Goal: Task Accomplishment & Management: Use online tool/utility

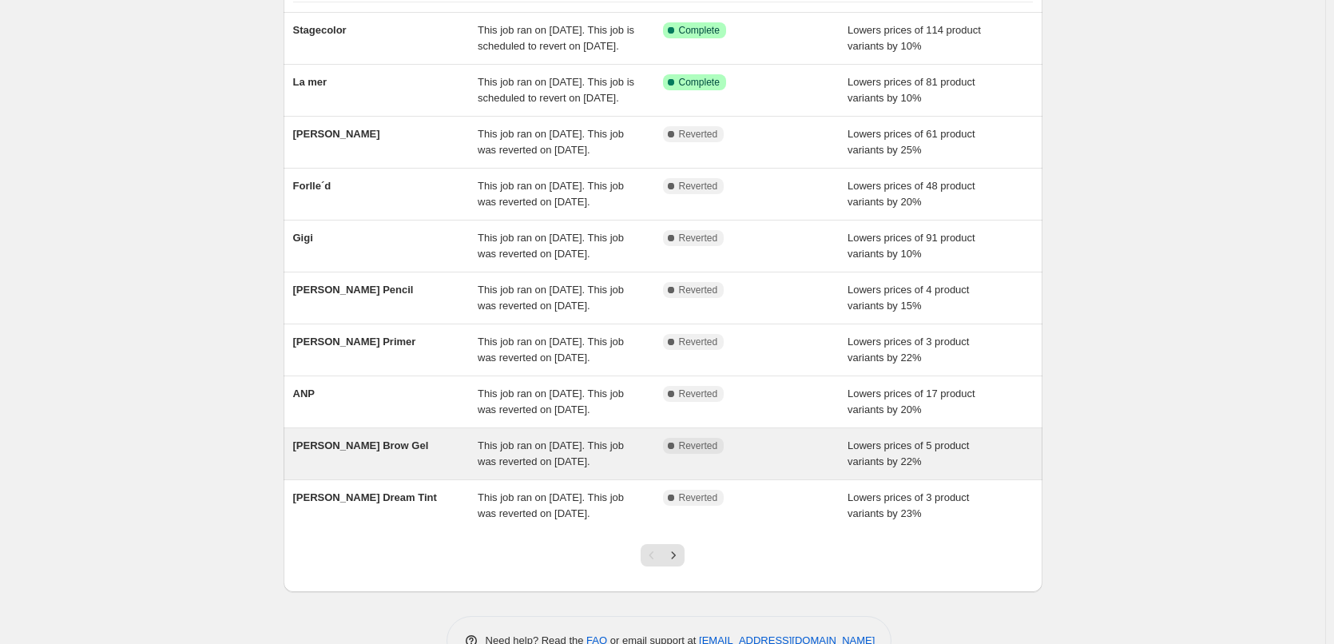
scroll to position [240, 0]
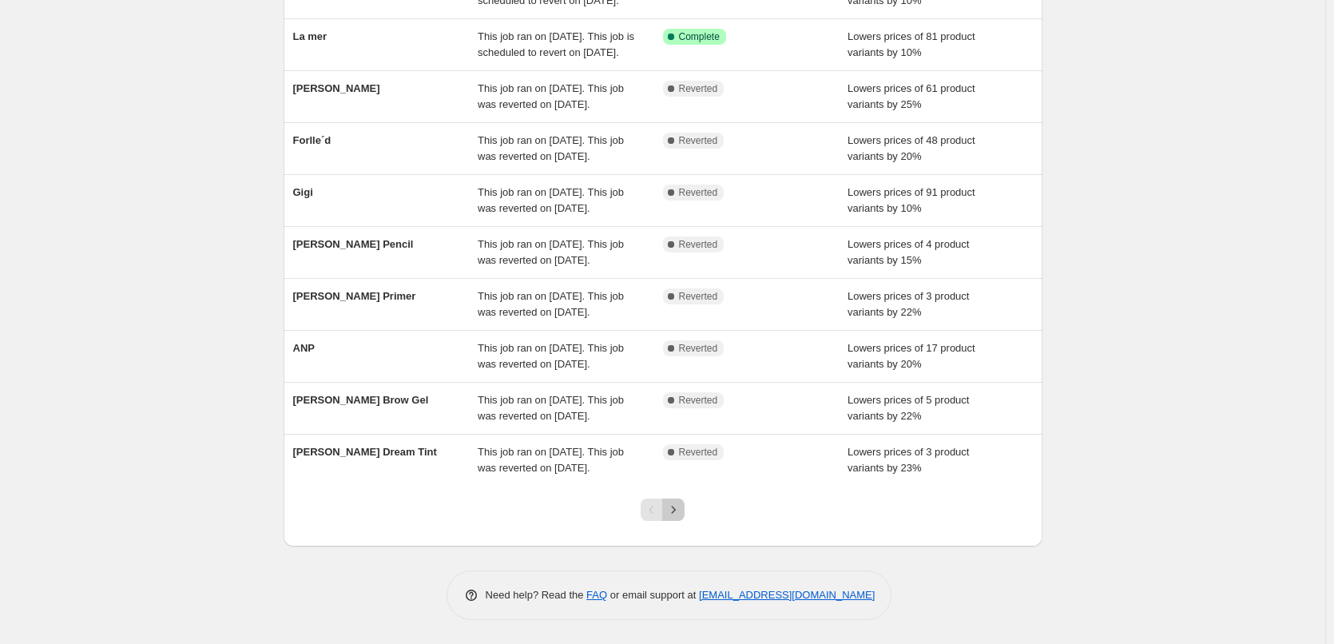
click at [685, 521] on button "Next" at bounding box center [673, 509] width 22 height 22
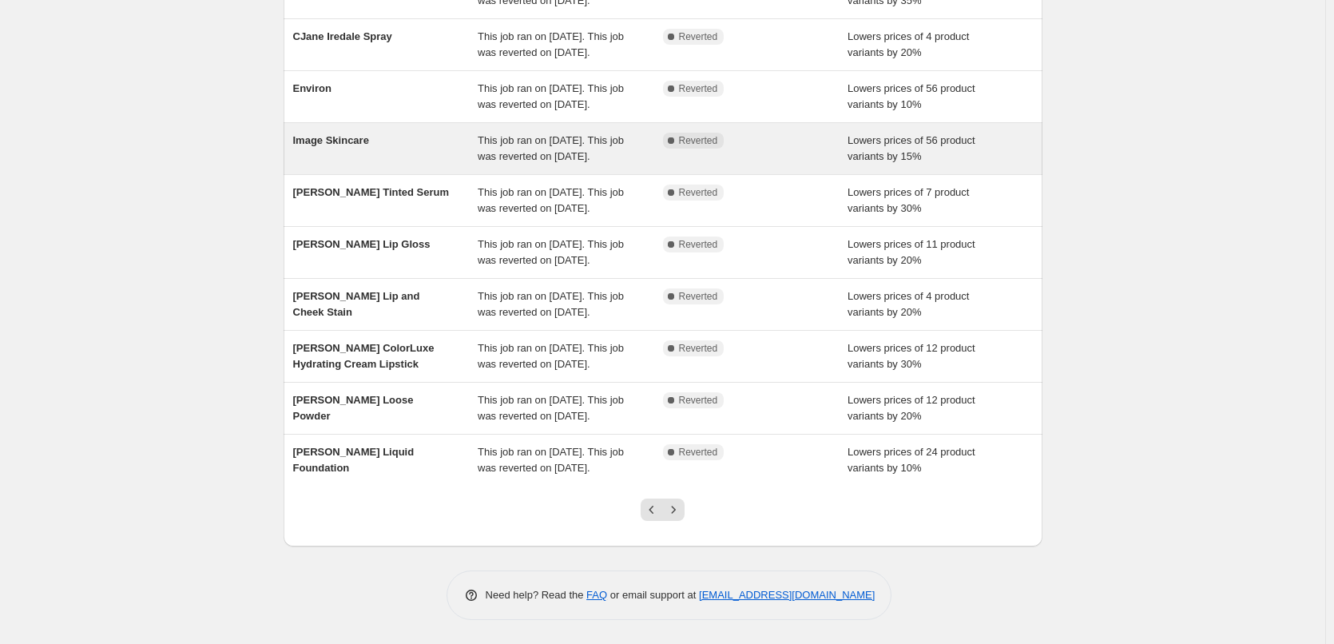
scroll to position [319, 0]
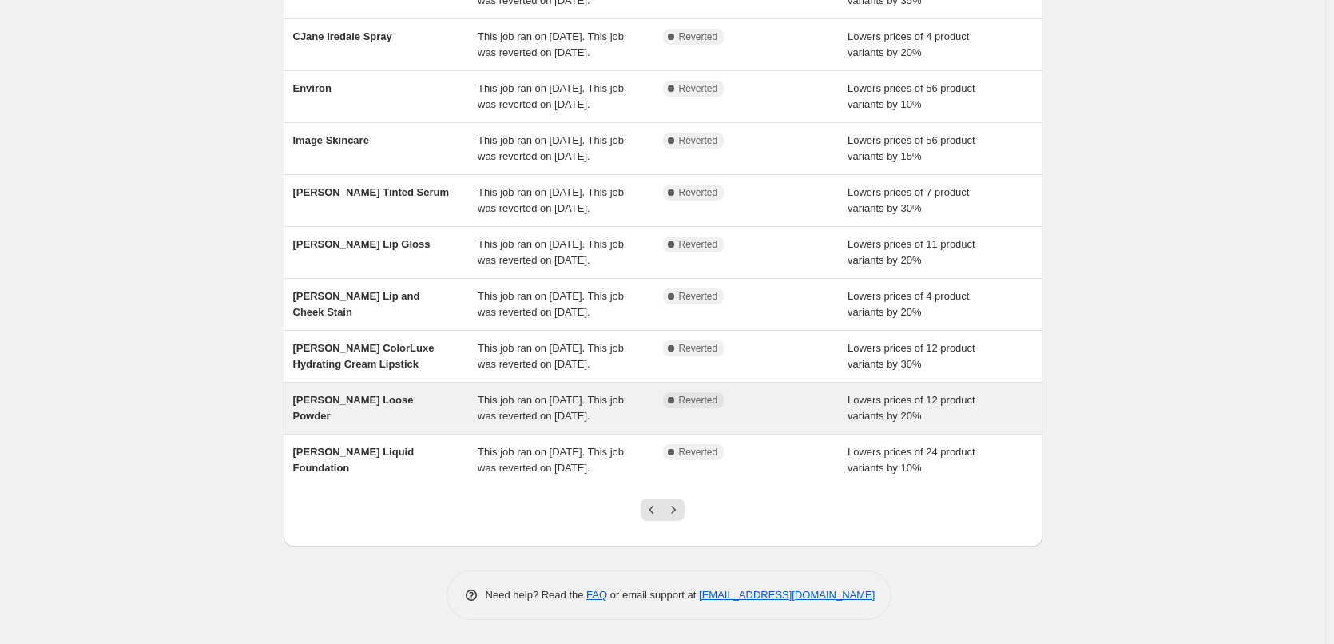
click at [409, 400] on div "[PERSON_NAME] Loose Powder" at bounding box center [385, 408] width 185 height 32
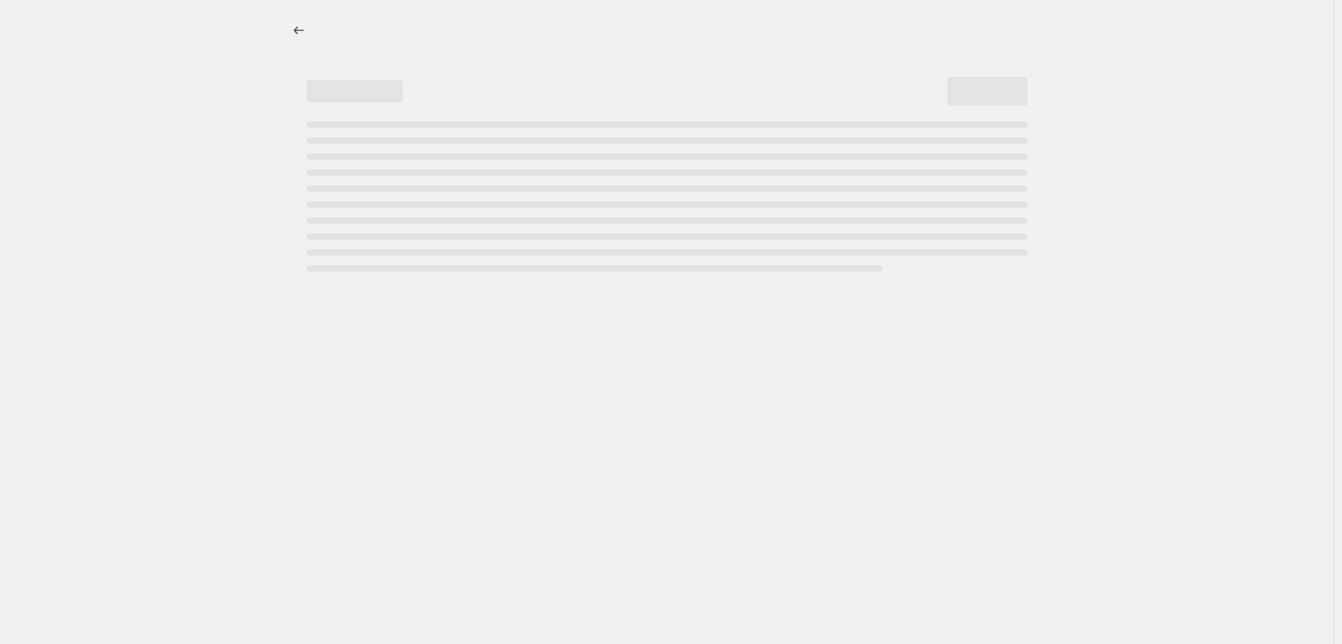
select select "percentage"
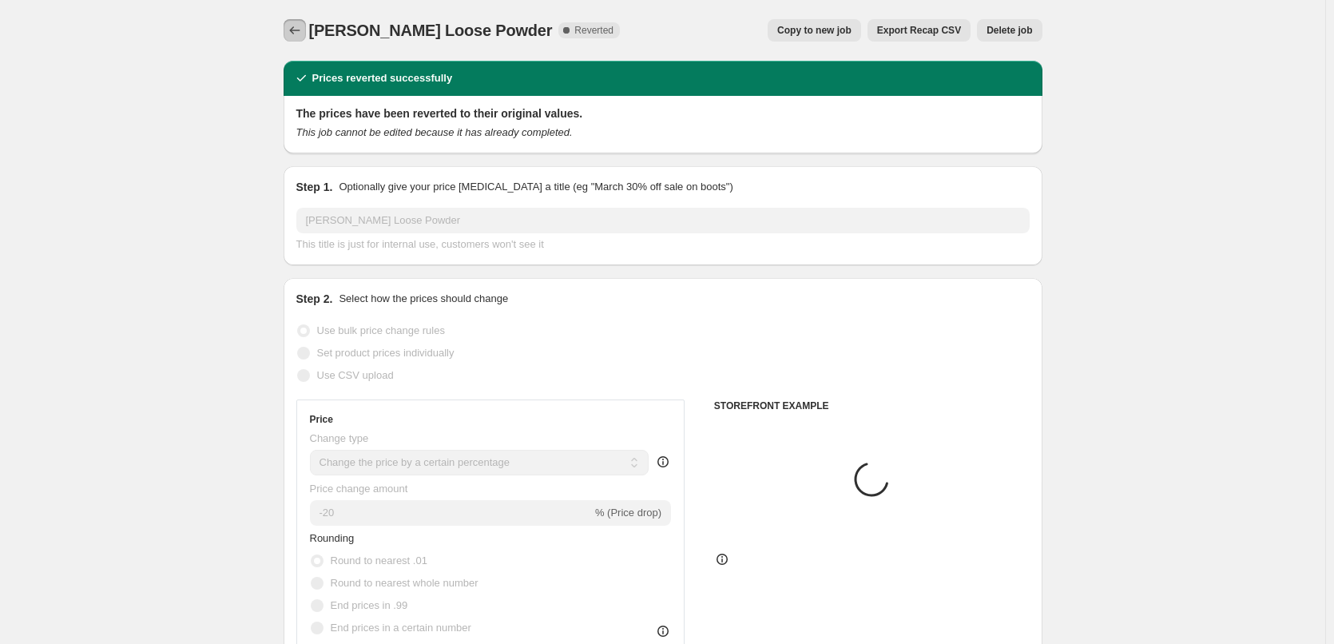
click at [300, 35] on icon "Price change jobs" at bounding box center [295, 30] width 16 height 16
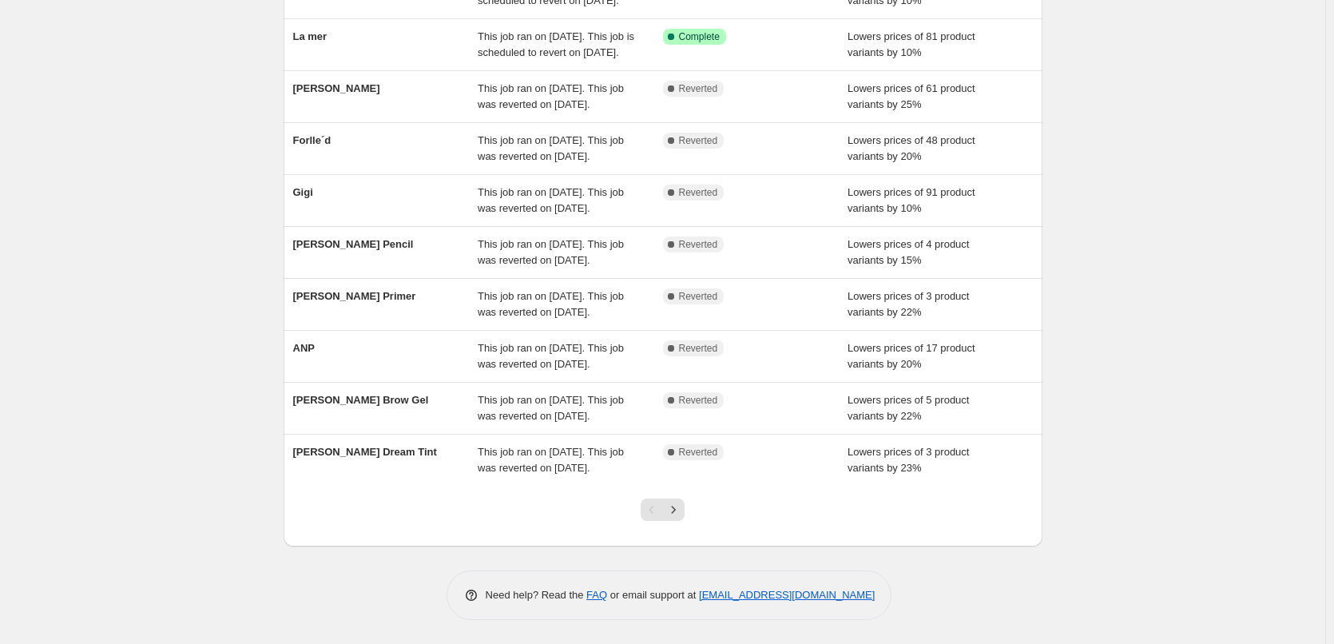
scroll to position [339, 0]
click at [681, 520] on button "Next" at bounding box center [673, 509] width 22 height 22
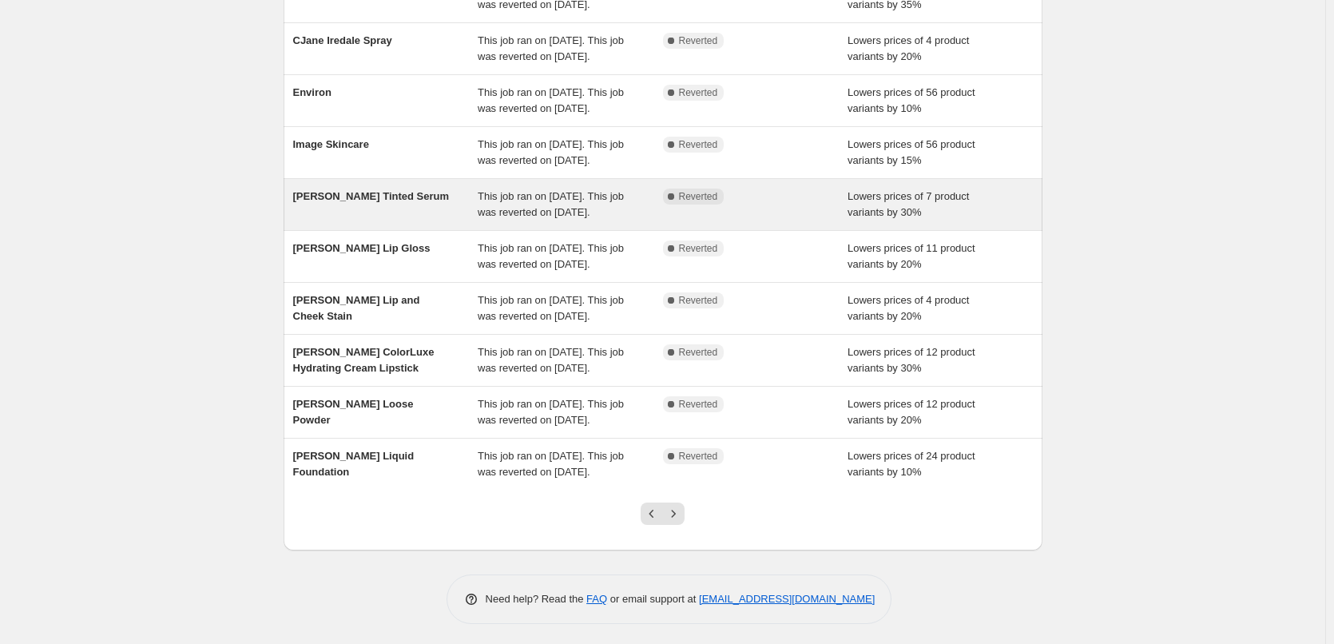
scroll to position [319, 0]
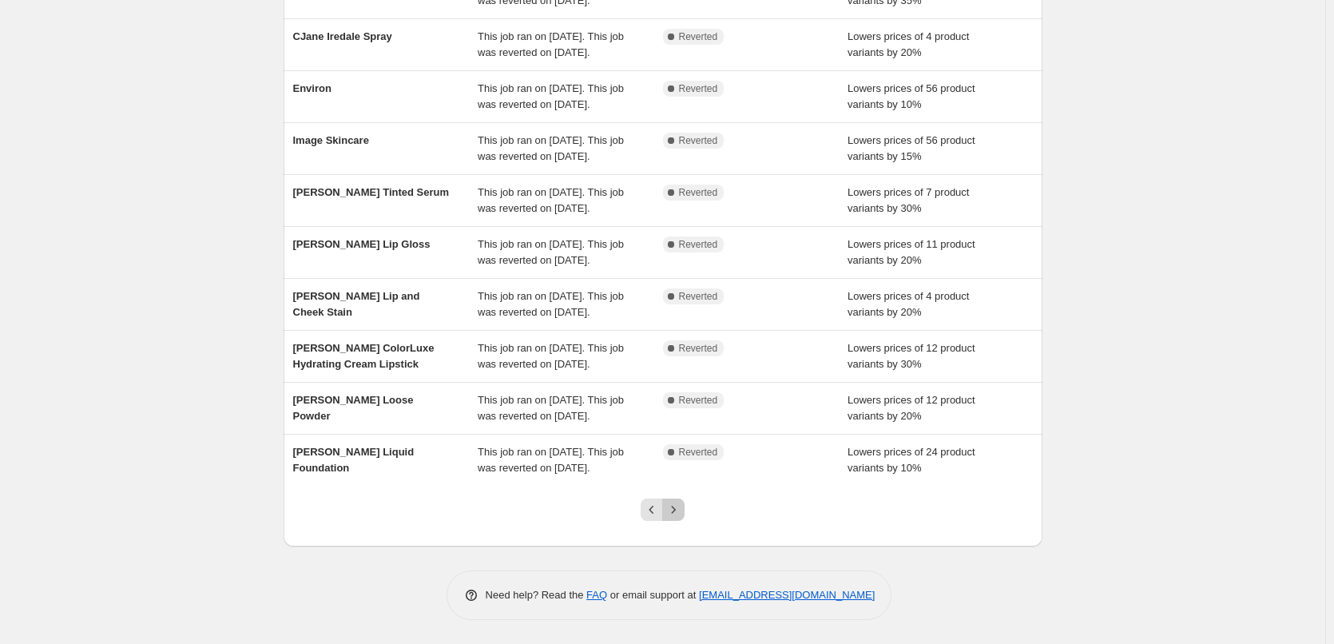
click at [677, 518] on icon "Next" at bounding box center [673, 510] width 16 height 16
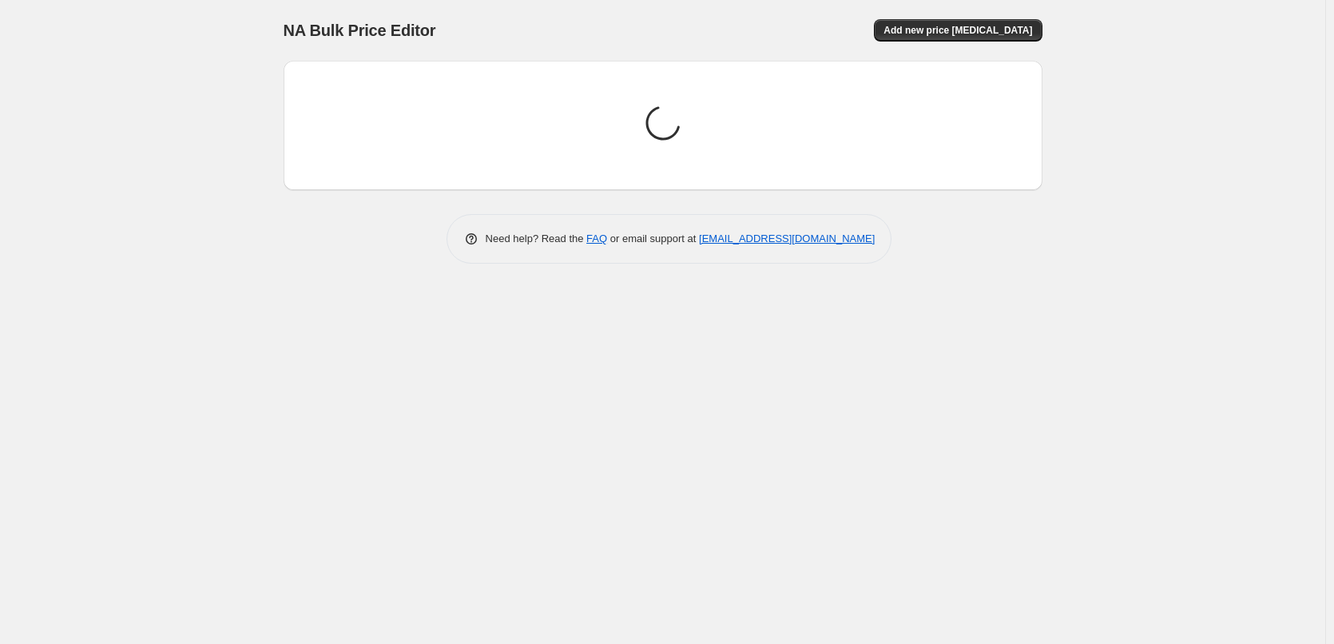
scroll to position [0, 0]
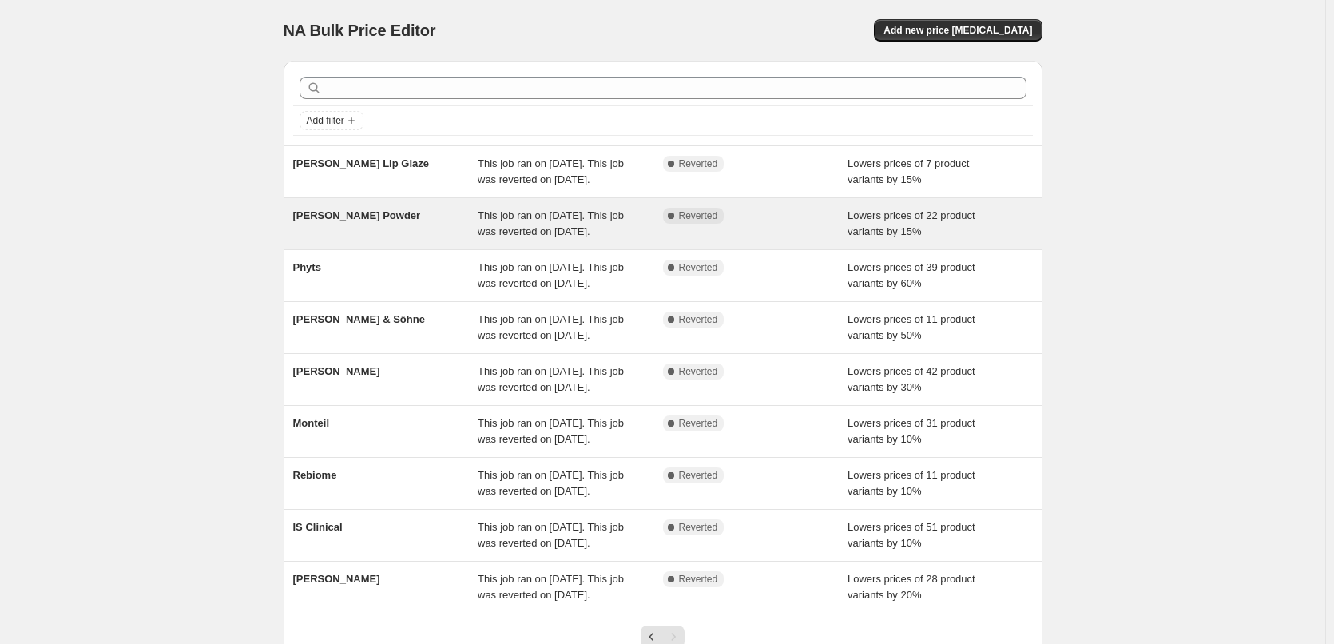
click at [384, 221] on span "[PERSON_NAME] Powder" at bounding box center [357, 215] width 128 height 12
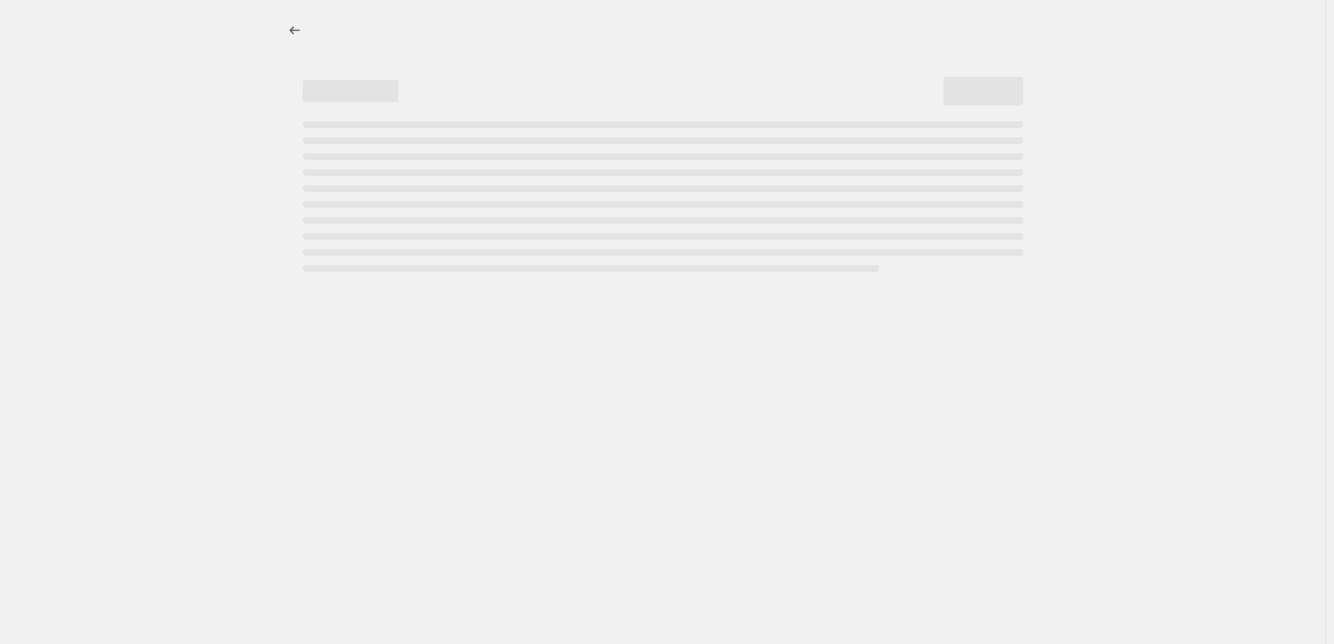
select select "percentage"
select select "tag"
select select "vendor"
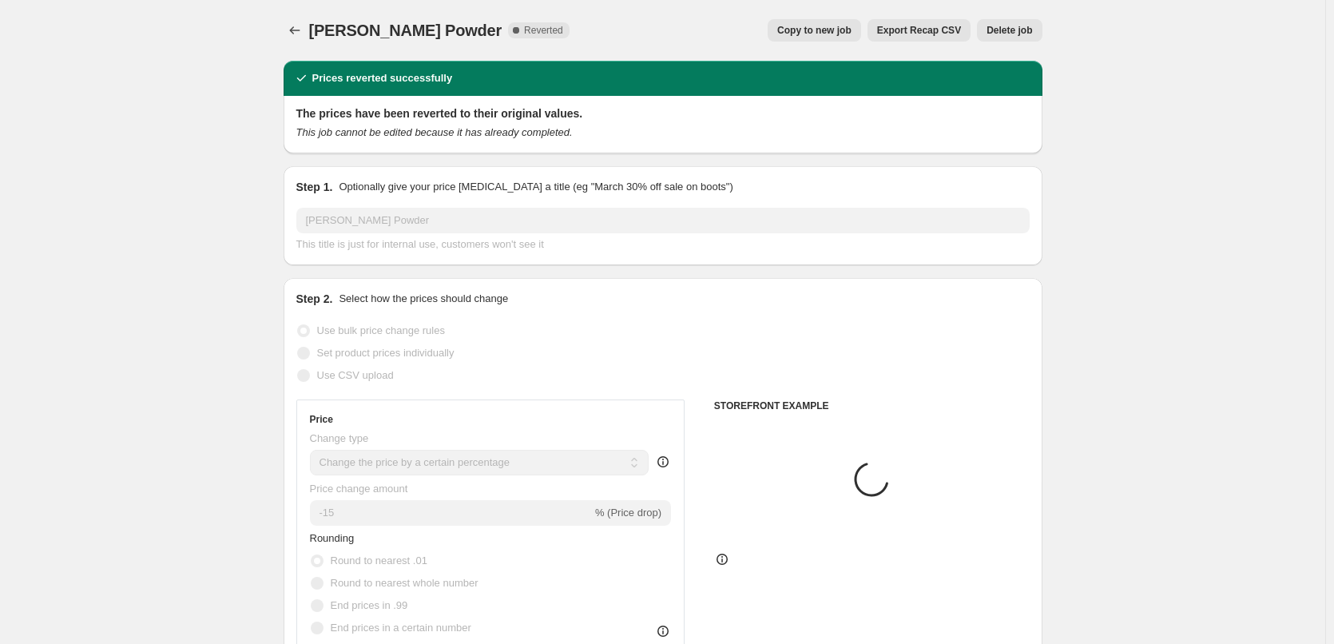
click at [821, 26] on span "Copy to new job" at bounding box center [814, 30] width 74 height 13
select select "percentage"
select select "tag"
select select "vendor"
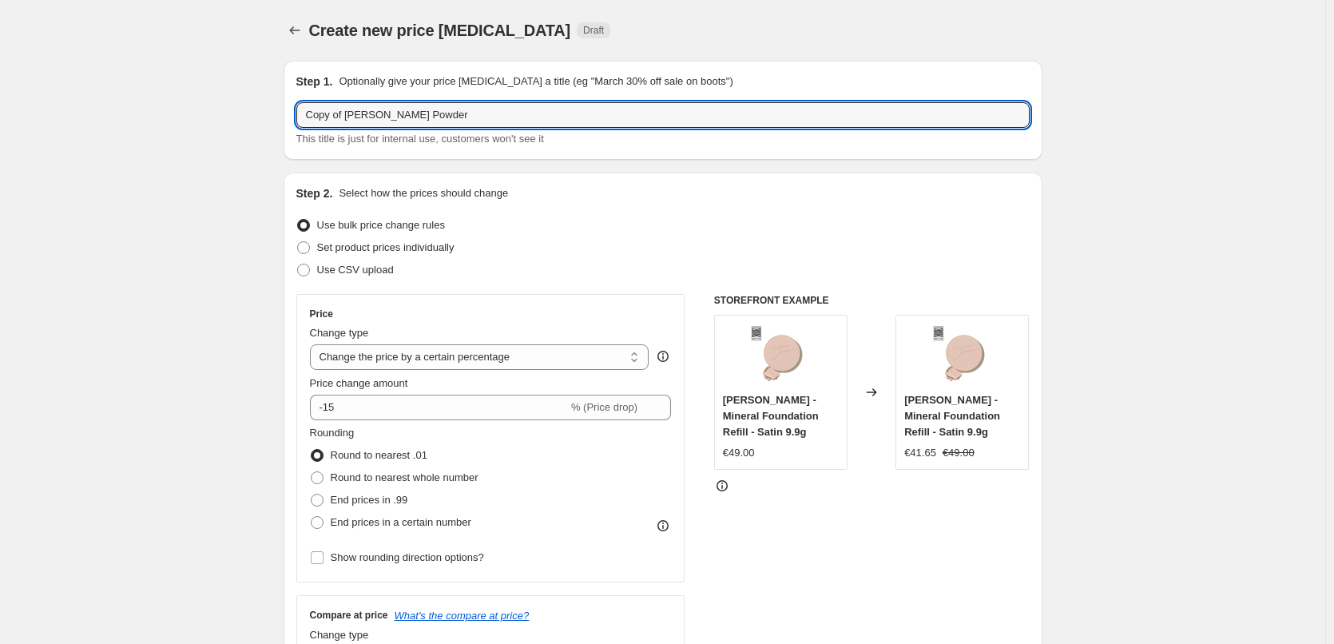
drag, startPoint x: 351, startPoint y: 117, endPoint x: 286, endPoint y: 121, distance: 64.8
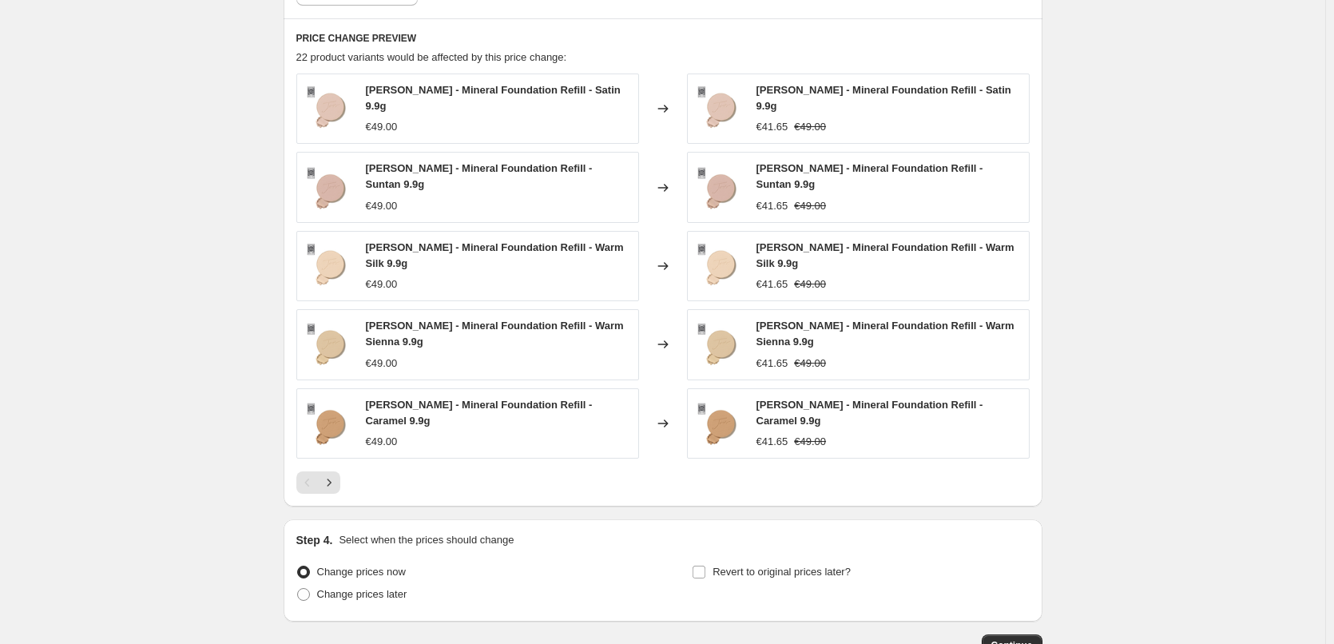
scroll to position [1184, 0]
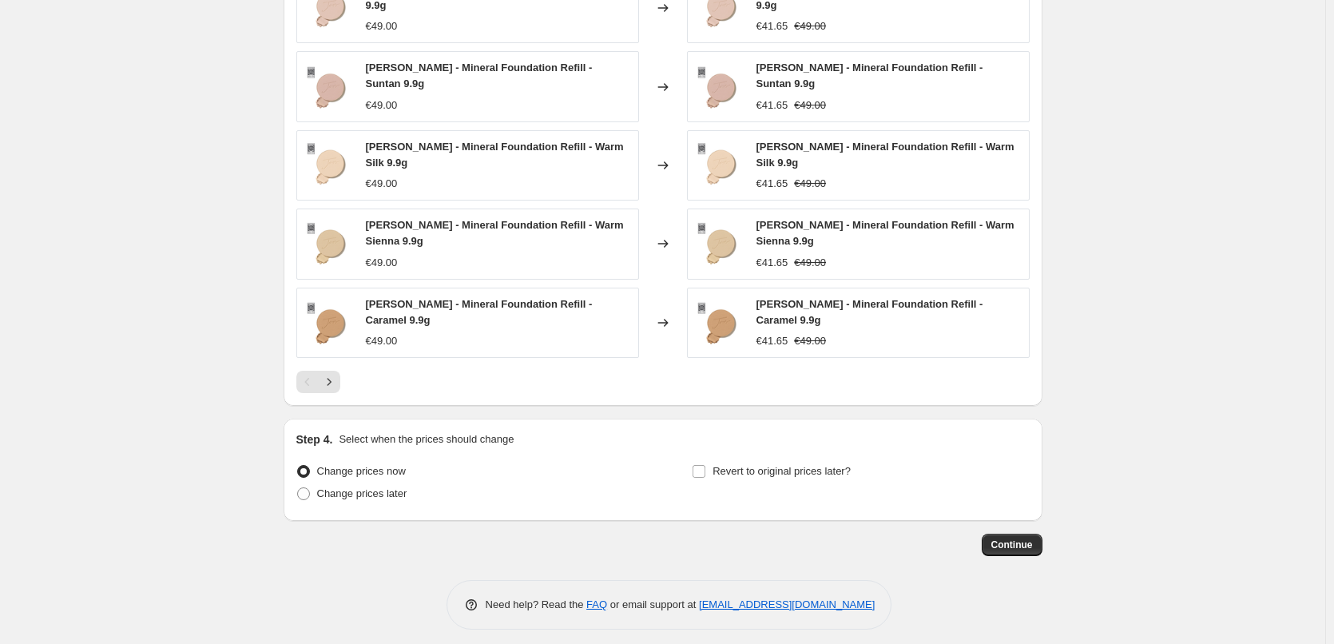
type input "[PERSON_NAME] Powder"
click at [775, 446] on div "Step 4. Select when the prices should change Change prices now Change prices la…" at bounding box center [662, 469] width 733 height 77
click at [768, 465] on span "Revert to original prices later?" at bounding box center [781, 471] width 138 height 12
click at [705, 465] on input "Revert to original prices later?" at bounding box center [699, 471] width 13 height 13
checkbox input "true"
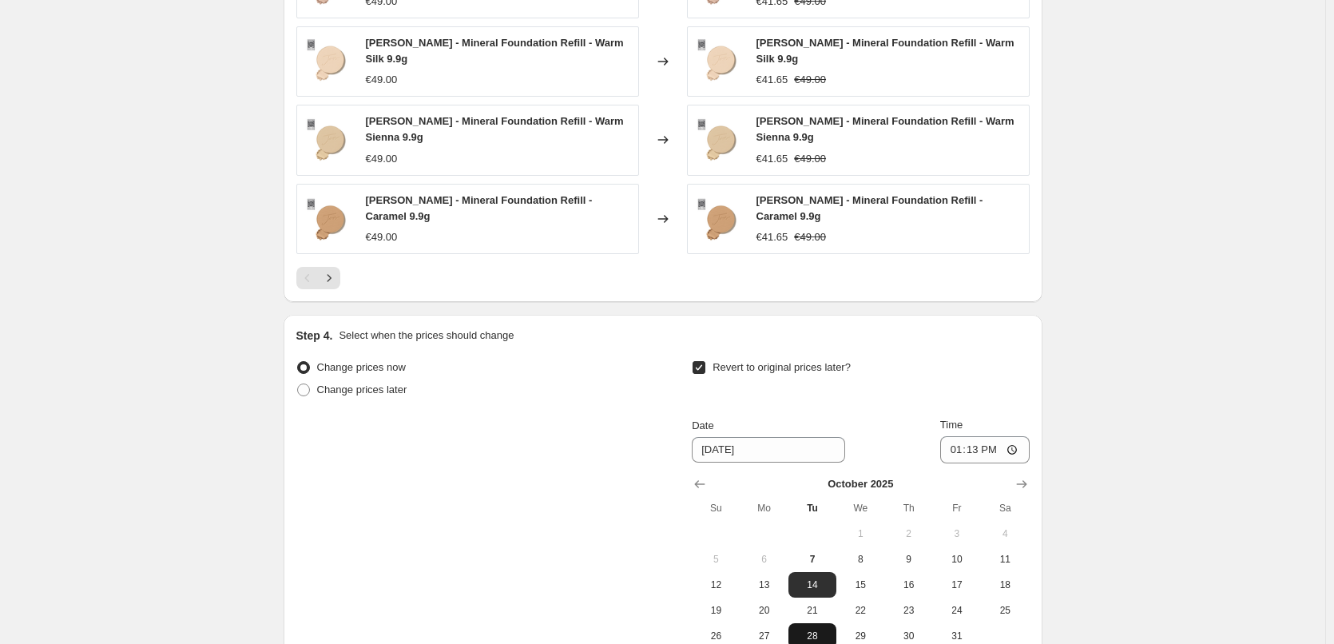
scroll to position [1457, 0]
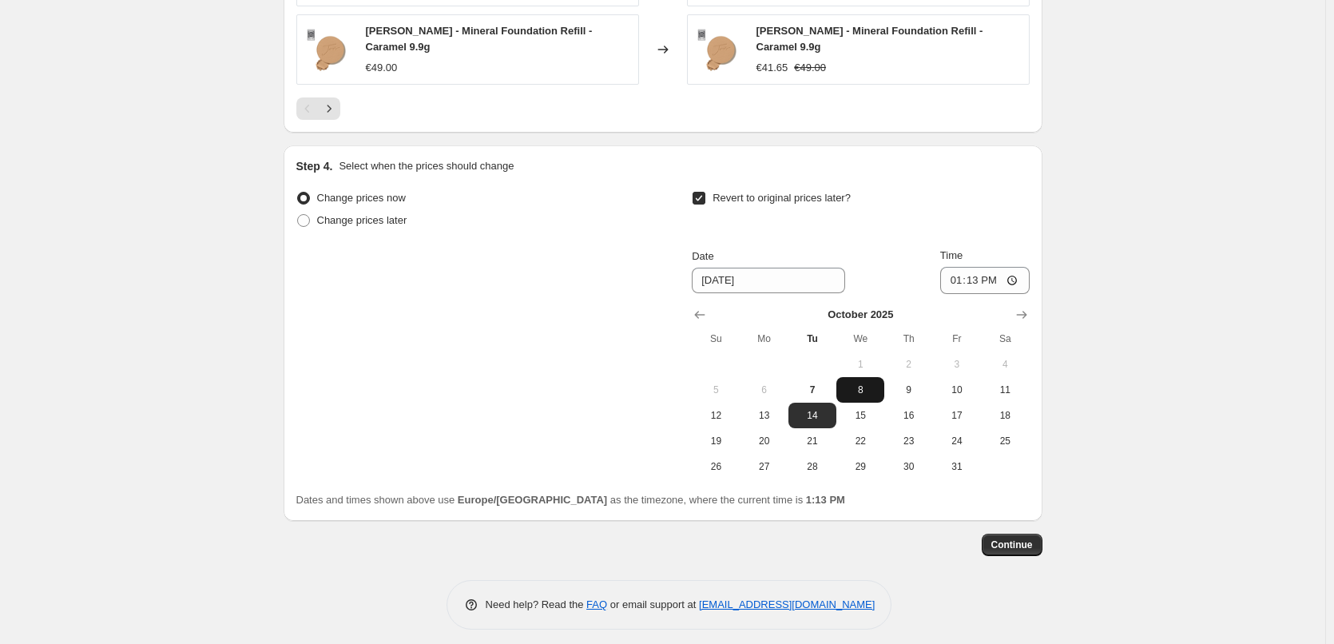
click at [859, 383] on span "8" at bounding box center [860, 389] width 35 height 13
type input "[DATE]"
click at [954, 279] on input "13:13" at bounding box center [984, 280] width 89 height 27
type input "03:00"
click at [1009, 538] on span "Continue" at bounding box center [1012, 544] width 42 height 13
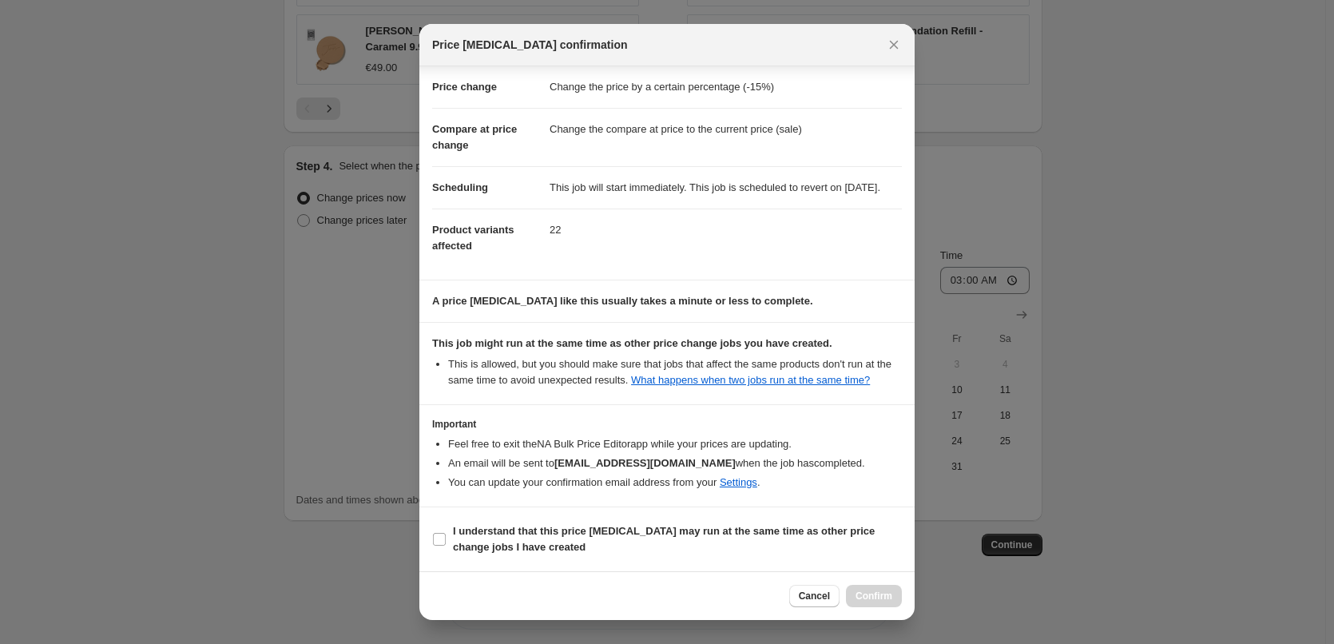
scroll to position [45, 0]
drag, startPoint x: 491, startPoint y: 527, endPoint x: 666, endPoint y: 575, distance: 181.4
click at [490, 527] on b "I understand that this price [MEDICAL_DATA] may run at the same time as other p…" at bounding box center [664, 539] width 422 height 28
click at [446, 533] on input "I understand that this price [MEDICAL_DATA] may run at the same time as other p…" at bounding box center [439, 539] width 13 height 13
checkbox input "true"
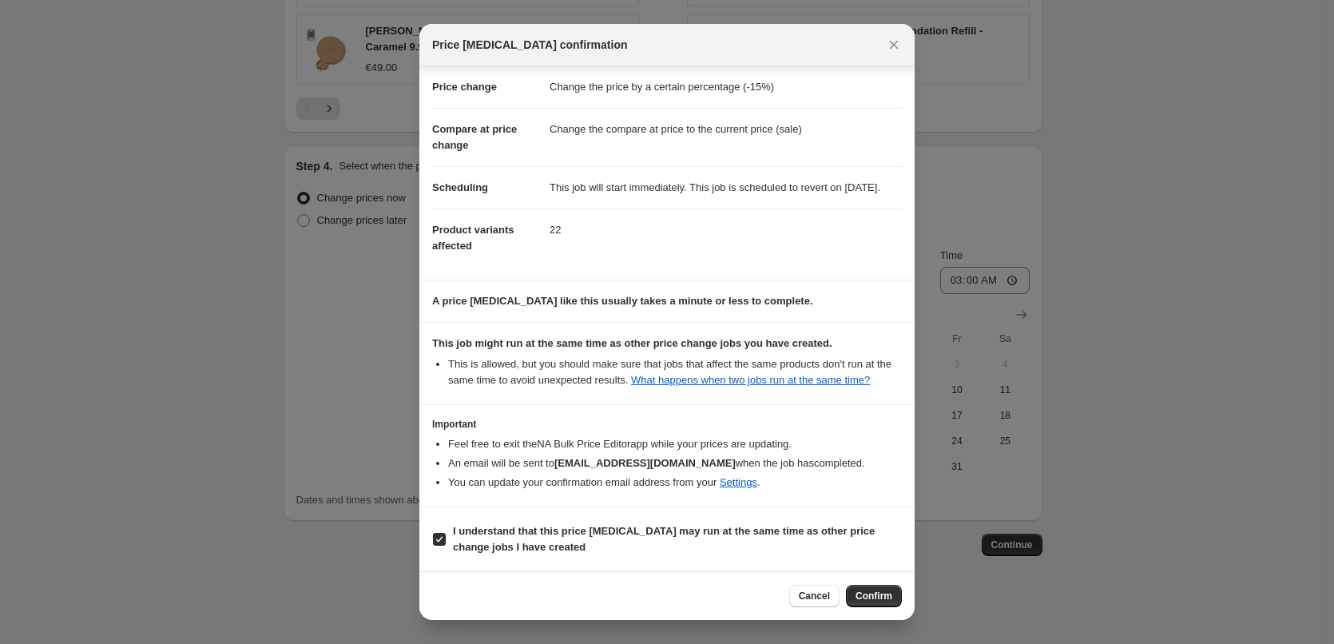
click at [844, 589] on div "Cancel Confirm" at bounding box center [845, 596] width 113 height 22
click at [851, 592] on button "Confirm" at bounding box center [874, 596] width 56 height 22
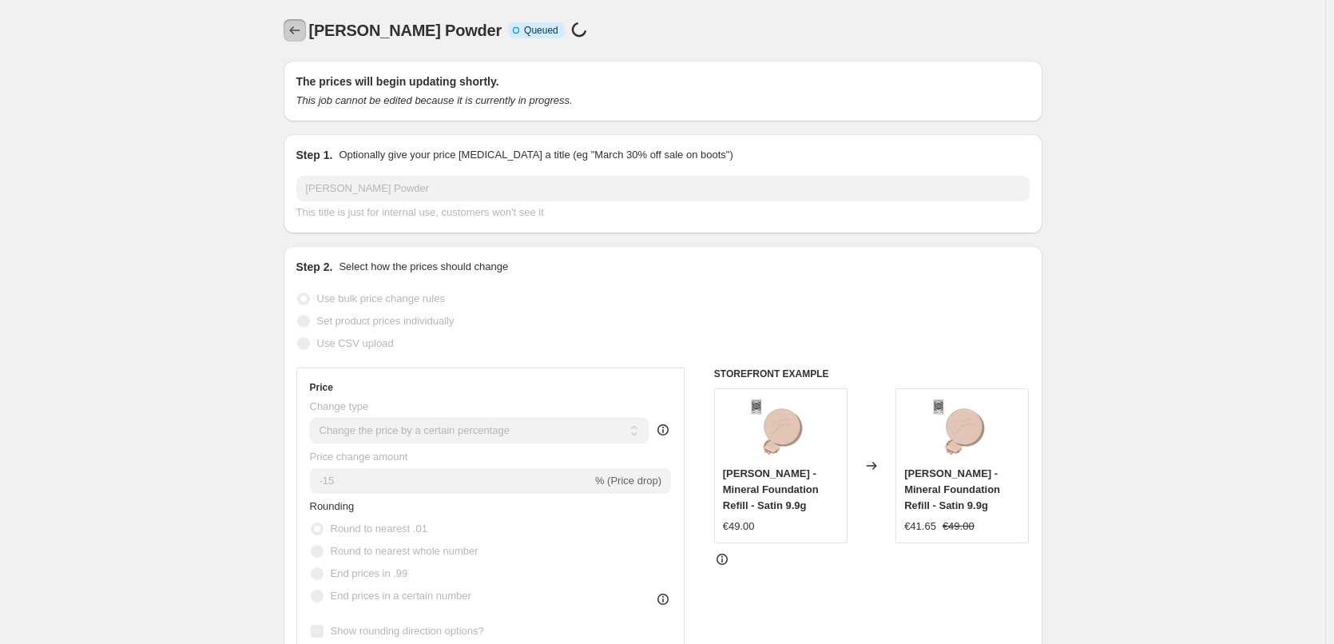
click at [303, 34] on icon "Price change jobs" at bounding box center [295, 30] width 16 height 16
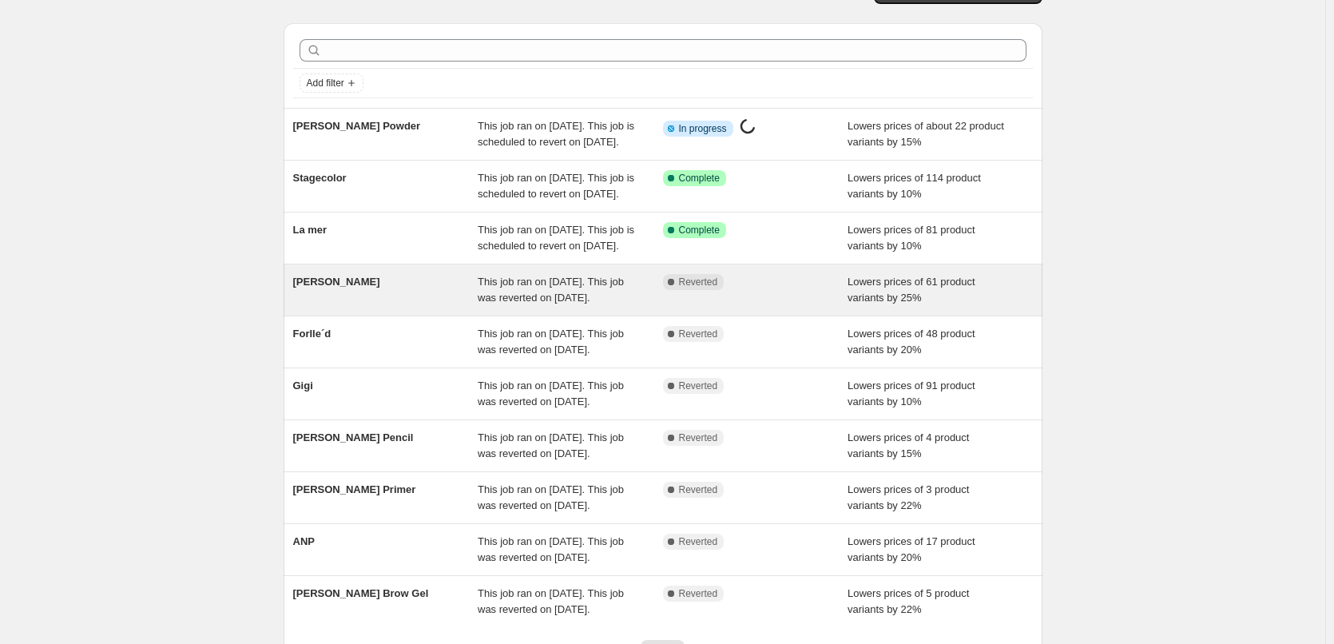
scroll to position [339, 0]
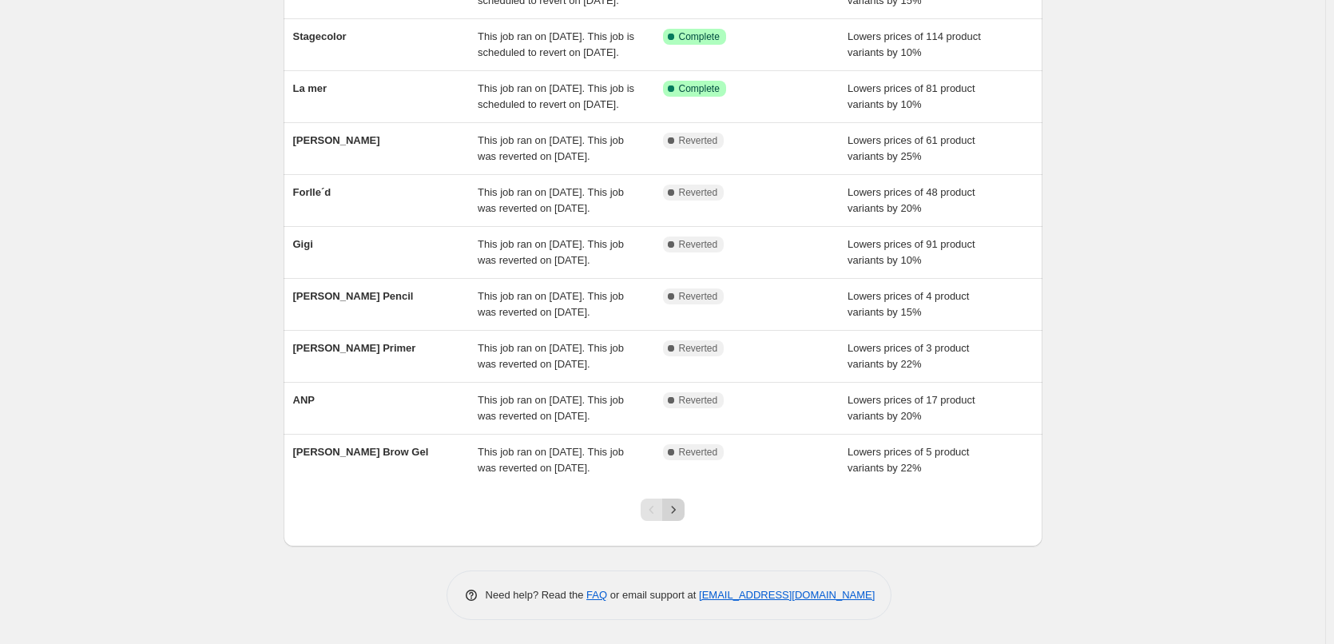
click at [679, 513] on icon "Next" at bounding box center [673, 510] width 16 height 16
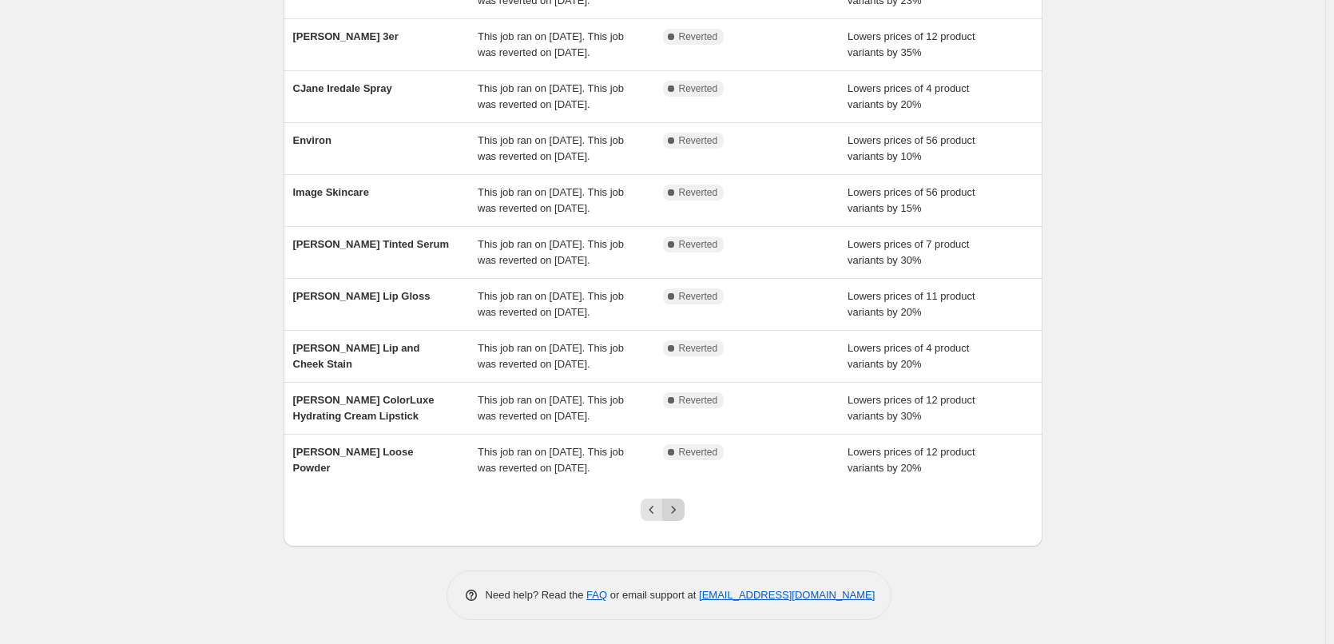
click at [678, 510] on icon "Next" at bounding box center [673, 510] width 16 height 16
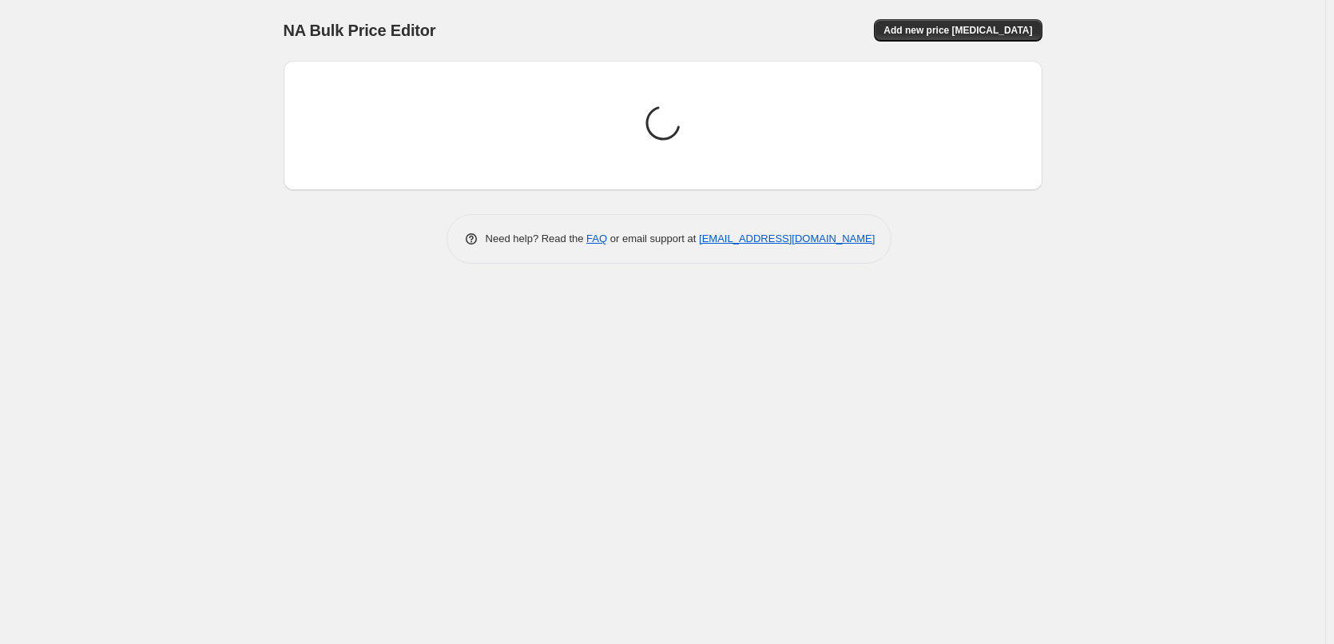
scroll to position [0, 0]
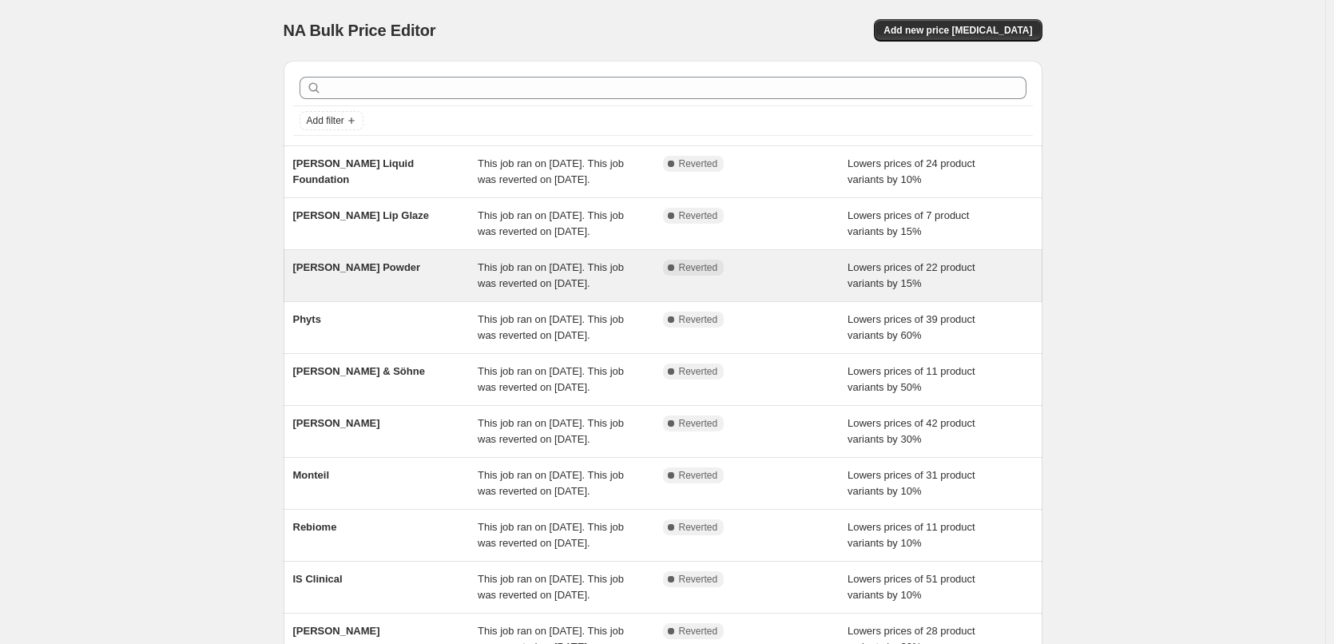
click at [340, 292] on div "[PERSON_NAME] Powder" at bounding box center [385, 276] width 185 height 32
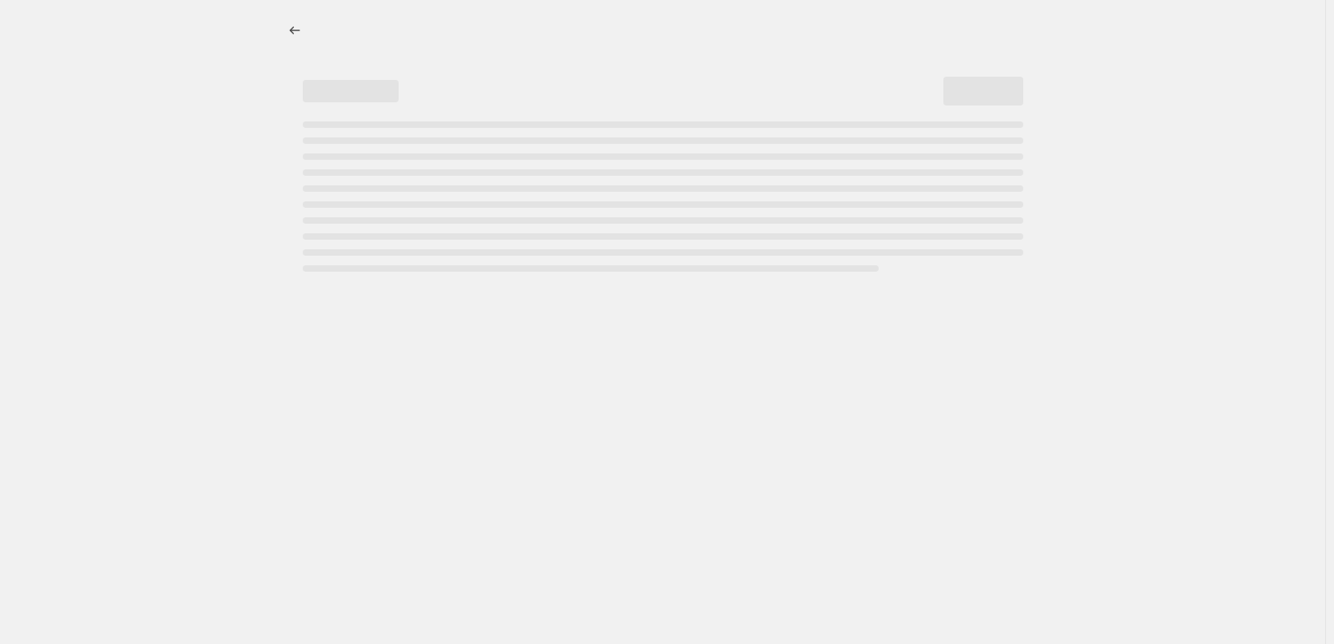
select select "percentage"
select select "tag"
select select "vendor"
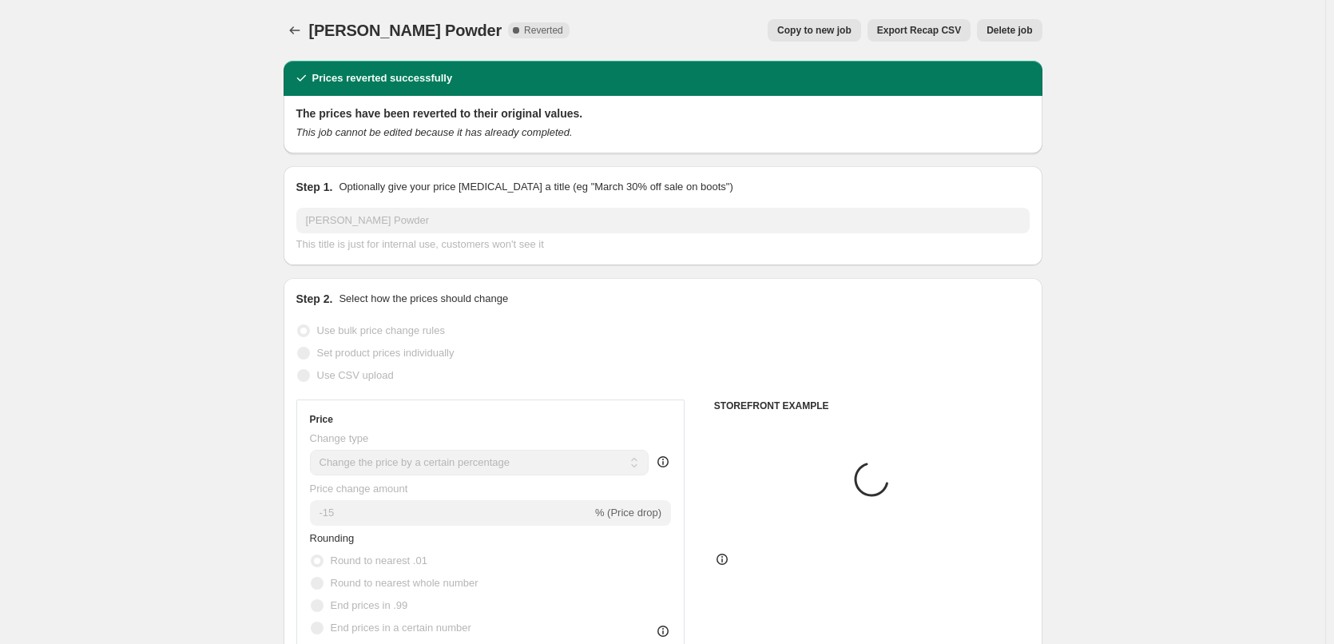
click at [1018, 22] on button "Delete job" at bounding box center [1009, 30] width 65 height 22
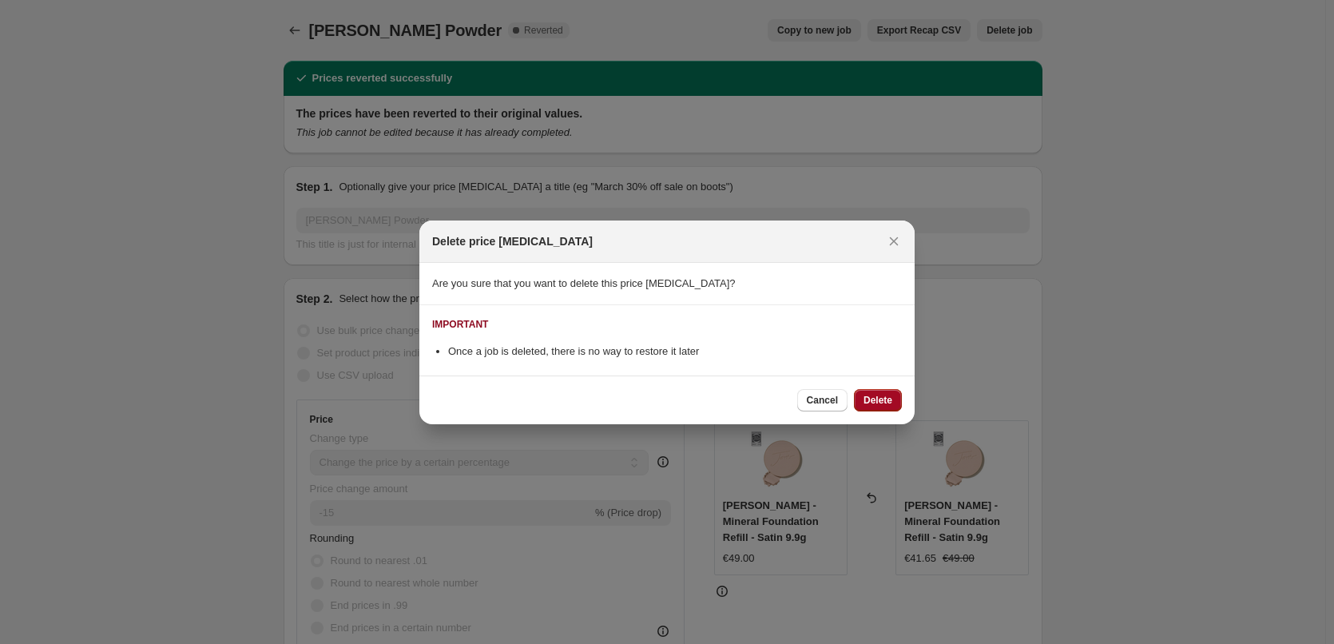
click at [879, 400] on span "Delete" at bounding box center [877, 400] width 29 height 13
